Goal: Complete application form

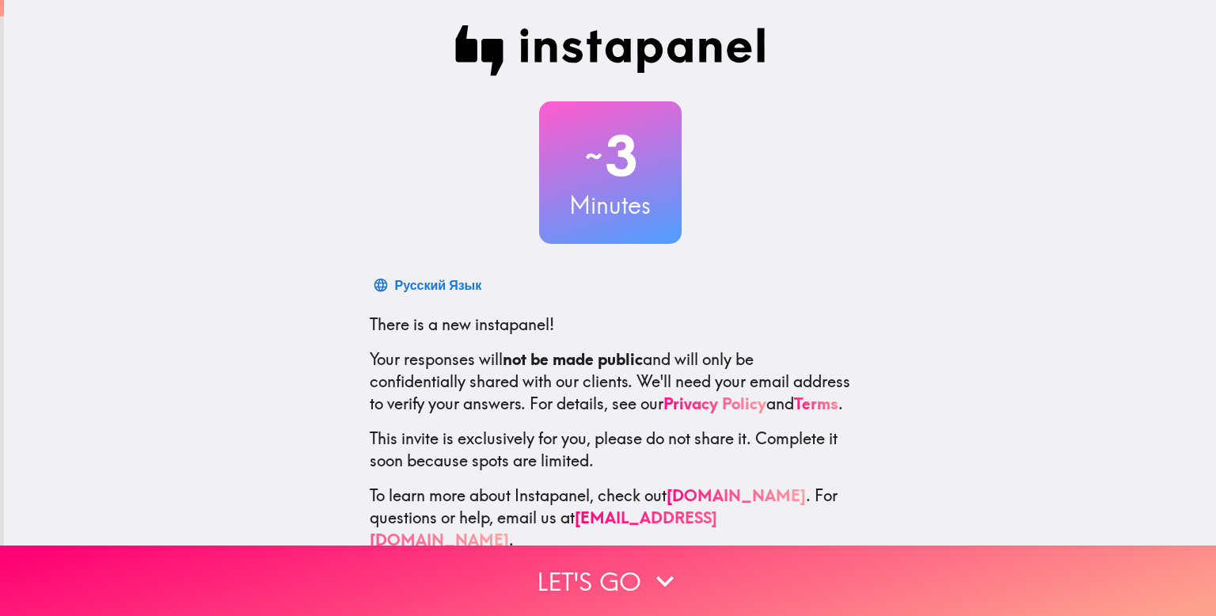
scroll to position [31, 0]
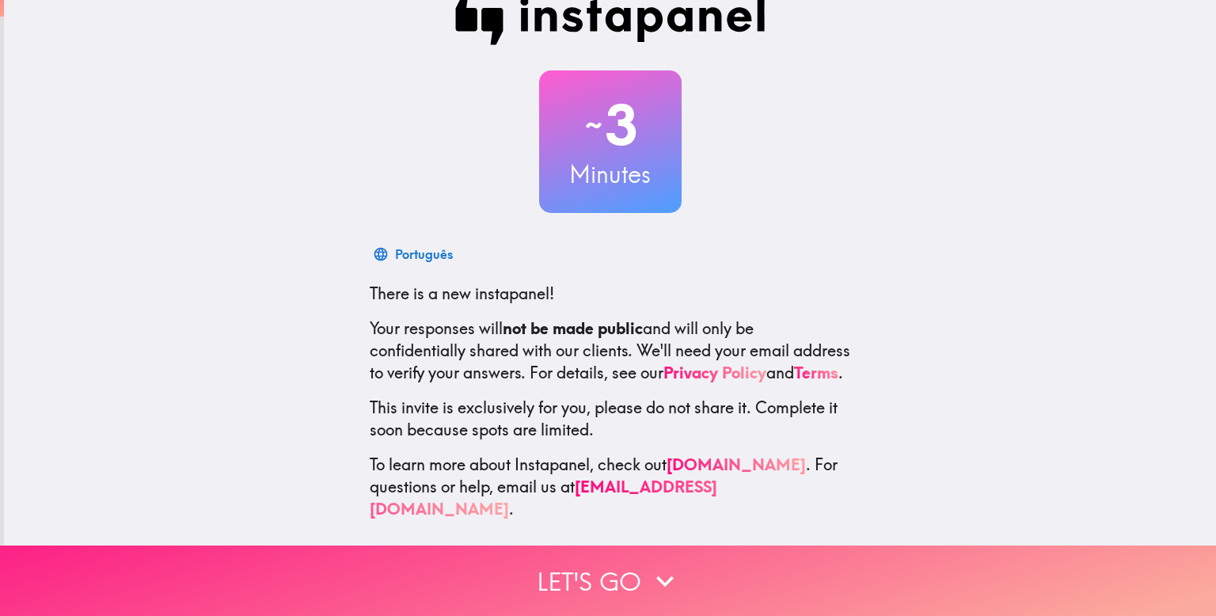
click at [673, 579] on icon "button" at bounding box center [664, 581] width 35 height 35
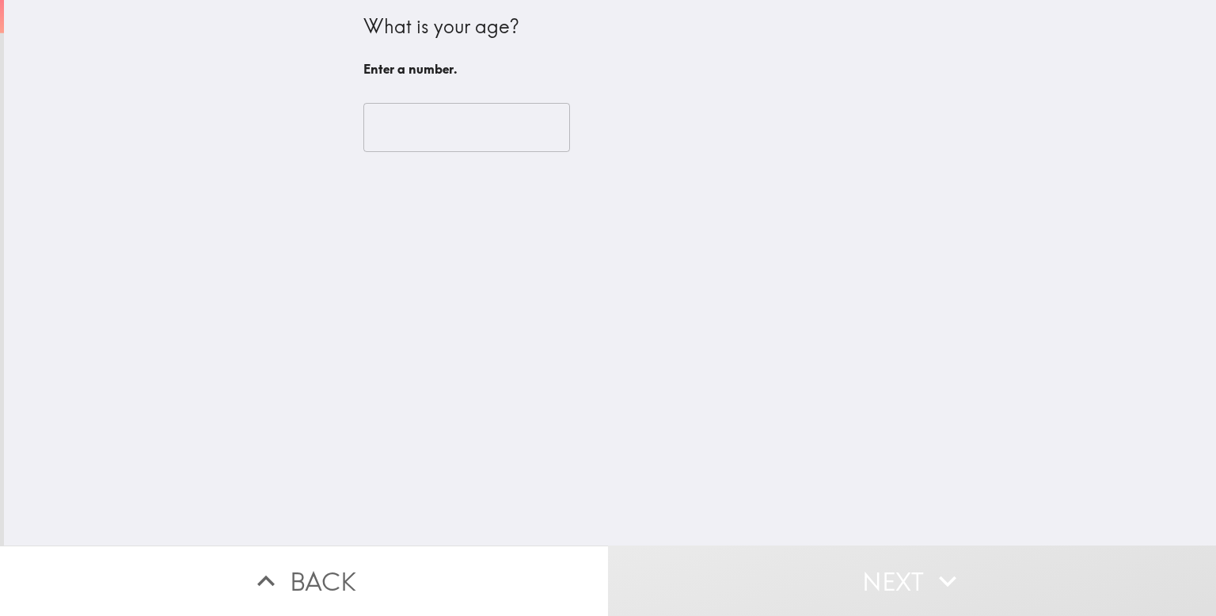
click at [455, 148] on input "number" at bounding box center [466, 127] width 207 height 49
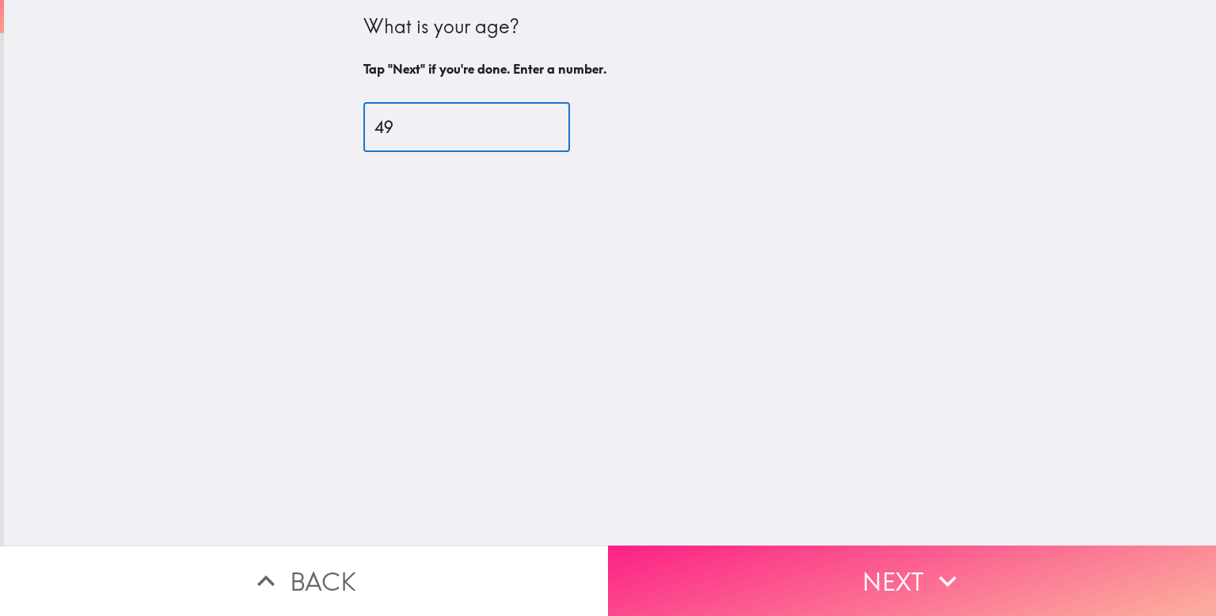
type input "49"
click at [751, 561] on button "Next" at bounding box center [912, 580] width 608 height 70
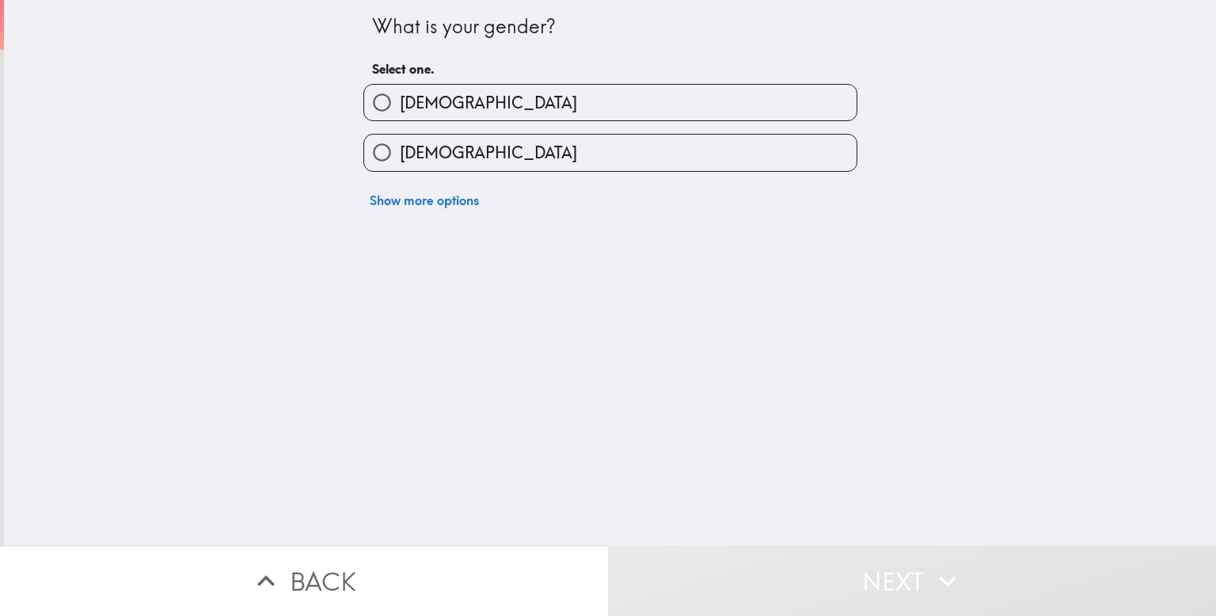
click at [466, 166] on label "[DEMOGRAPHIC_DATA]" at bounding box center [610, 153] width 492 height 36
click at [400, 166] on input "[DEMOGRAPHIC_DATA]" at bounding box center [382, 153] width 36 height 36
radio input "true"
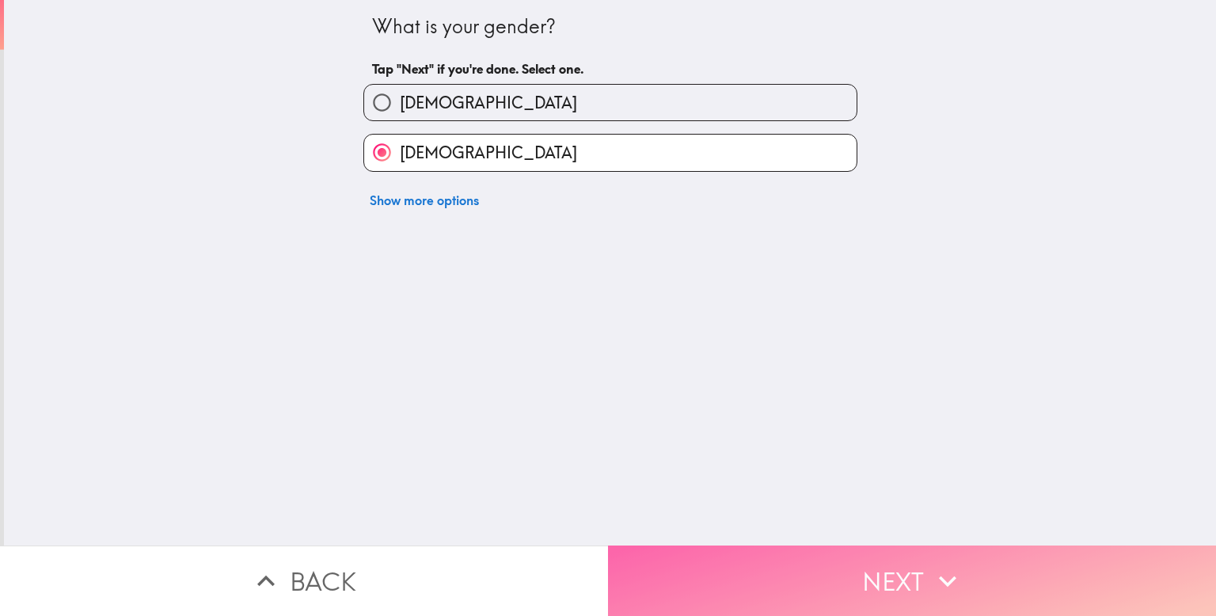
click at [794, 592] on button "Next" at bounding box center [912, 580] width 608 height 70
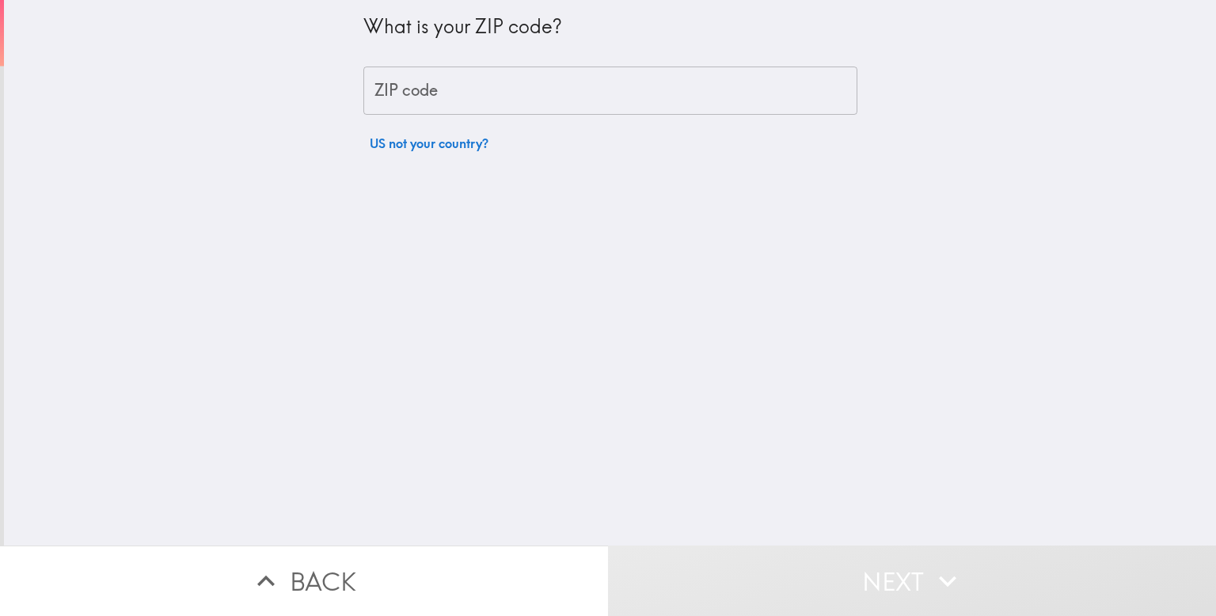
click at [465, 98] on input "ZIP code" at bounding box center [610, 90] width 494 height 49
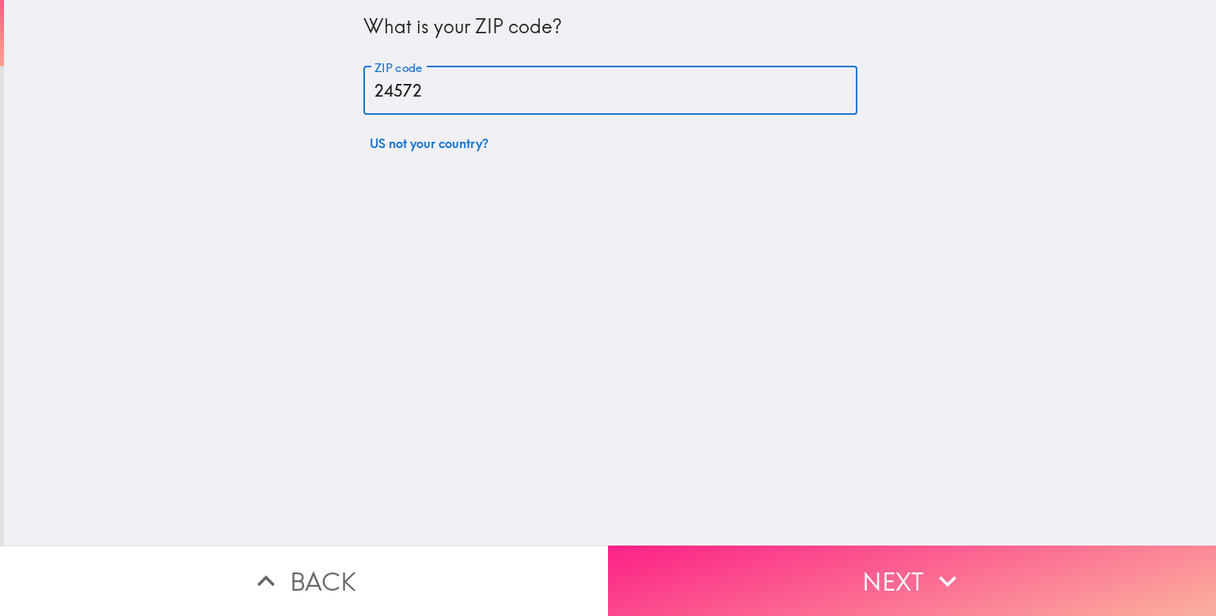
type input "24572"
click at [1133, 551] on button "Next" at bounding box center [912, 580] width 608 height 70
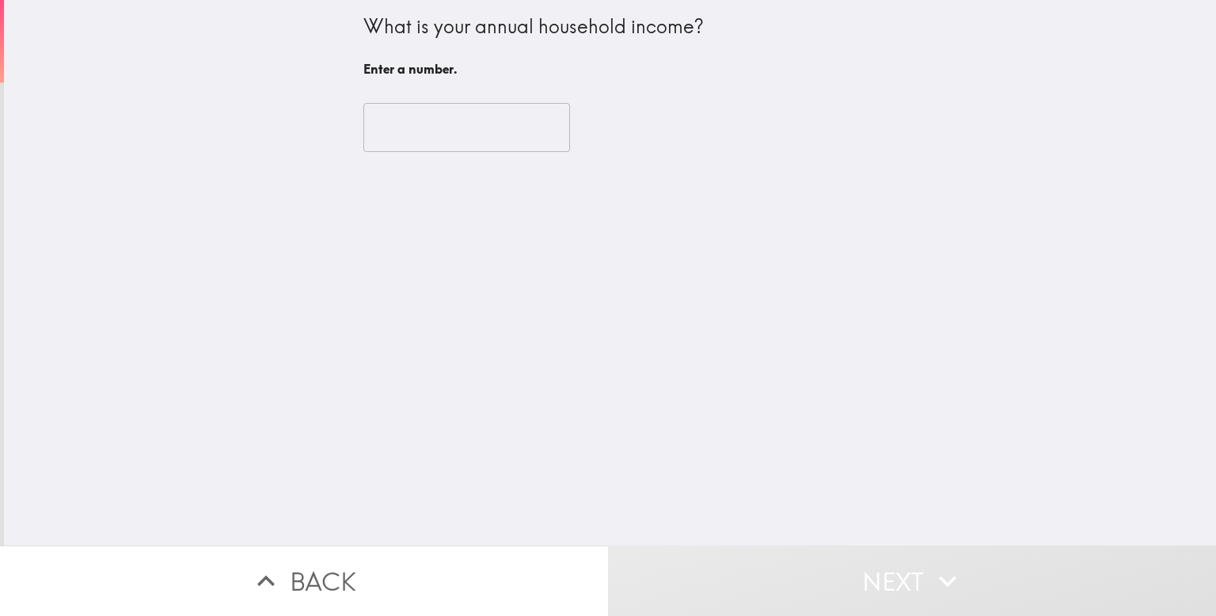
click at [501, 130] on input "number" at bounding box center [466, 127] width 207 height 49
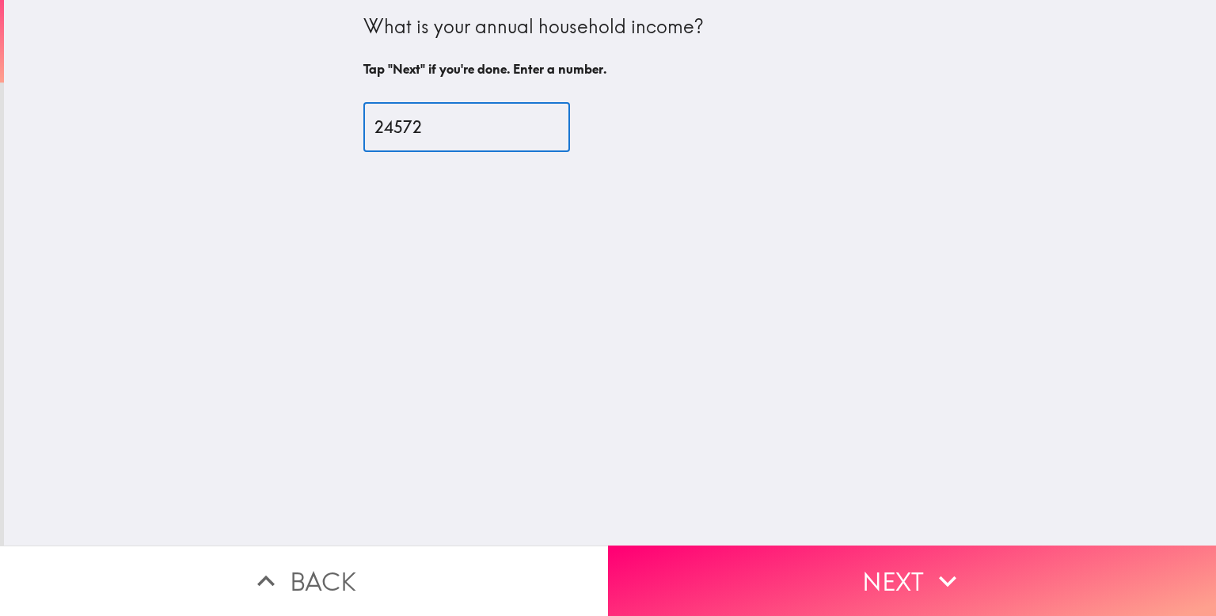
type input "24572"
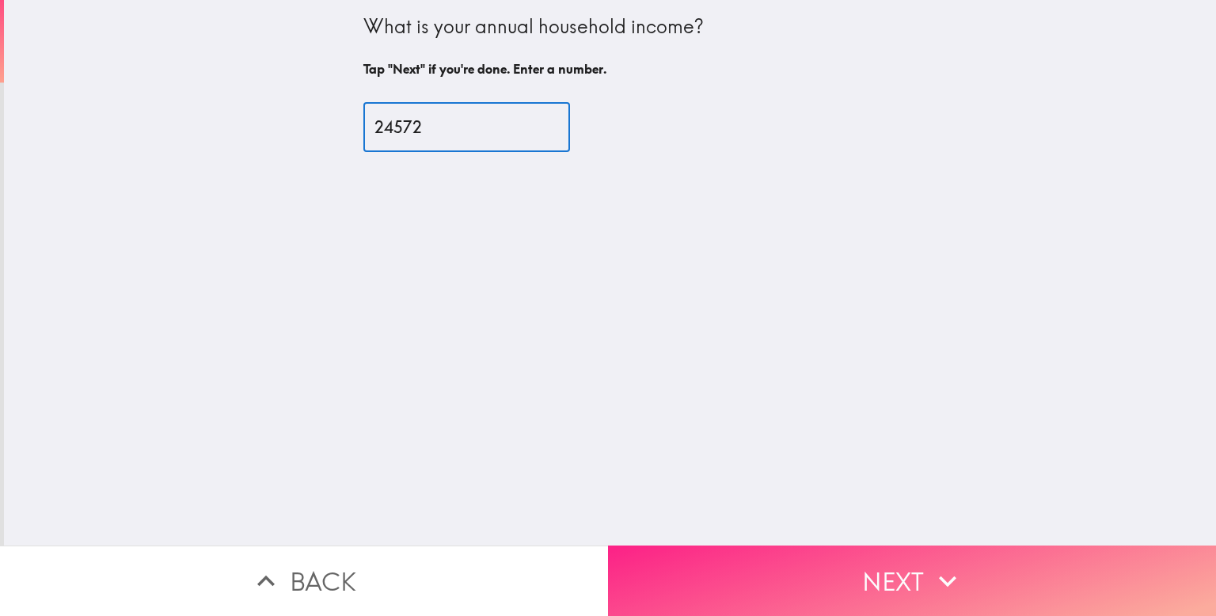
click at [894, 571] on button "Next" at bounding box center [912, 580] width 608 height 70
